Goal: Information Seeking & Learning: Learn about a topic

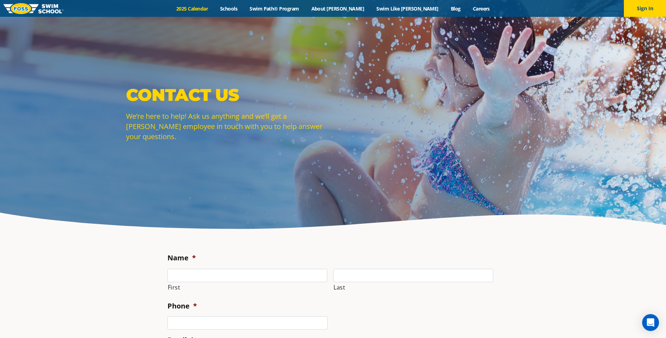
click at [214, 9] on link "2025 Calendar" at bounding box center [192, 8] width 44 height 7
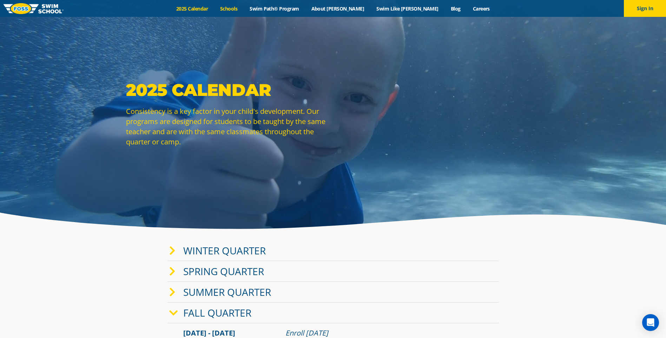
click at [244, 9] on link "Schools" at bounding box center [228, 8] width 29 height 7
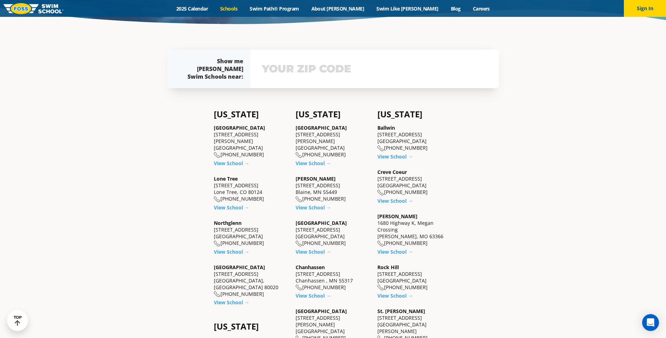
scroll to position [211, 0]
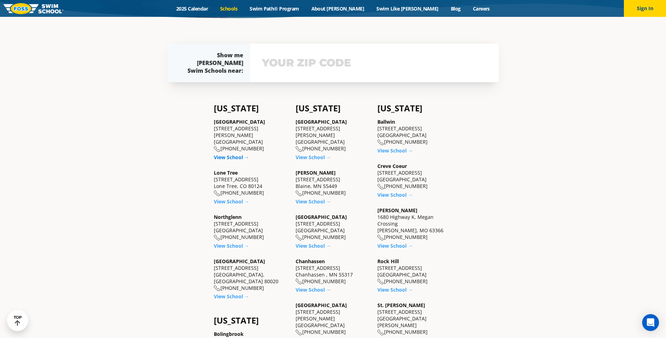
click at [235, 154] on link "View School →" at bounding box center [231, 157] width 35 height 7
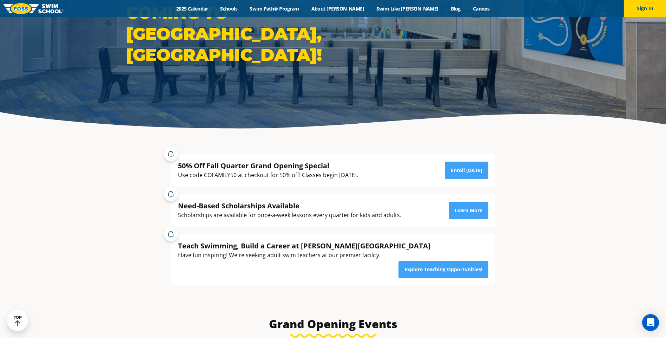
scroll to position [95, 0]
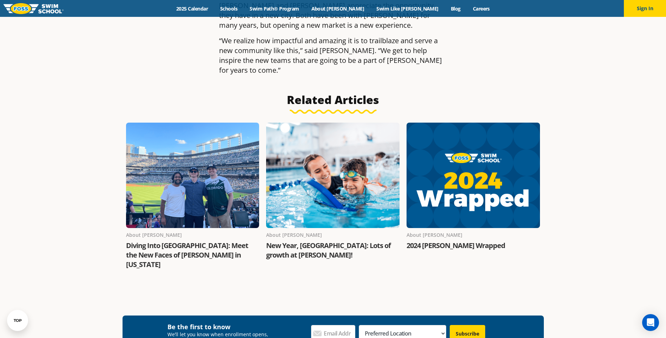
scroll to position [1299, 0]
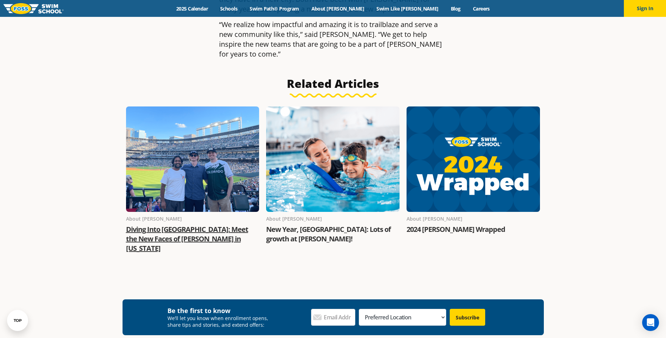
click at [166, 224] on link "Diving Into [GEOGRAPHIC_DATA]: Meet the New Faces of [PERSON_NAME] in [US_STATE]" at bounding box center [187, 238] width 122 height 28
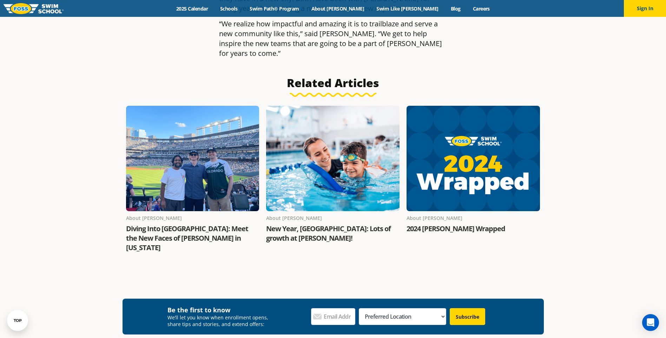
scroll to position [1265, 0]
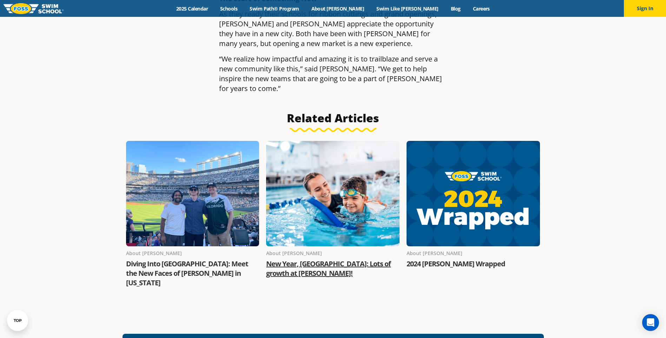
click at [316, 259] on link "New Year, [GEOGRAPHIC_DATA]: Lots of growth at [PERSON_NAME]!" at bounding box center [328, 268] width 125 height 19
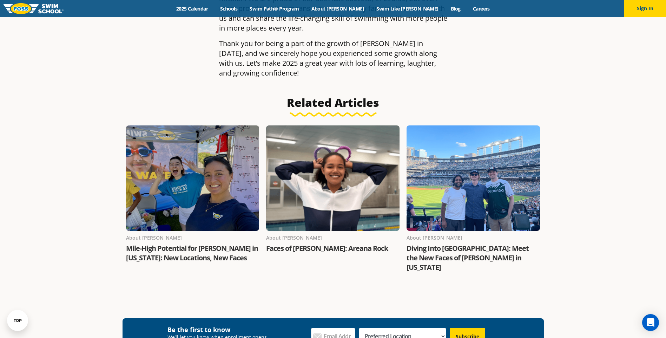
scroll to position [737, 0]
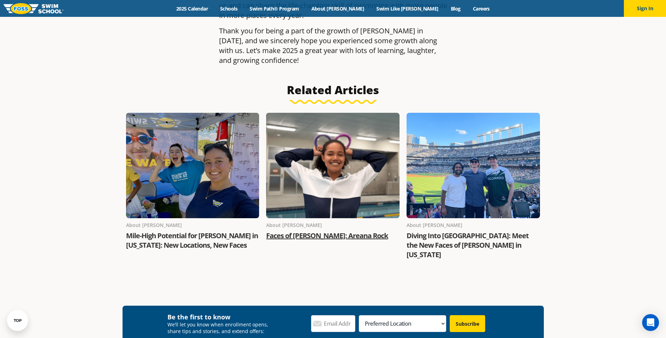
click at [305, 231] on link "Faces of FOSS: Areana Rock" at bounding box center [327, 235] width 122 height 9
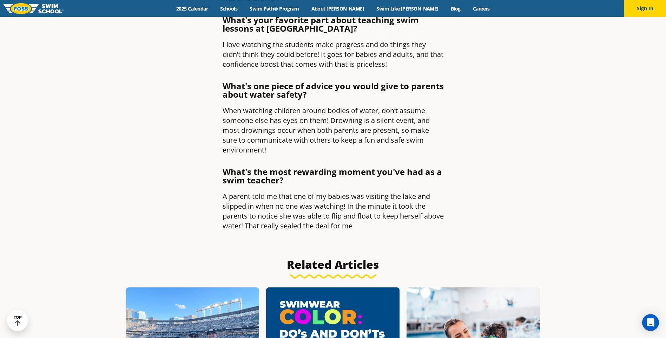
scroll to position [316, 0]
